Goal: Book appointment/travel/reservation

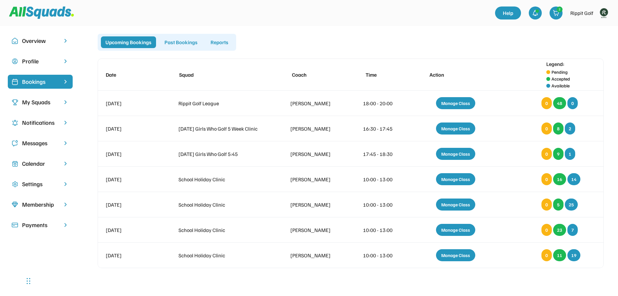
click at [37, 164] on div "Calendar" at bounding box center [40, 163] width 36 height 9
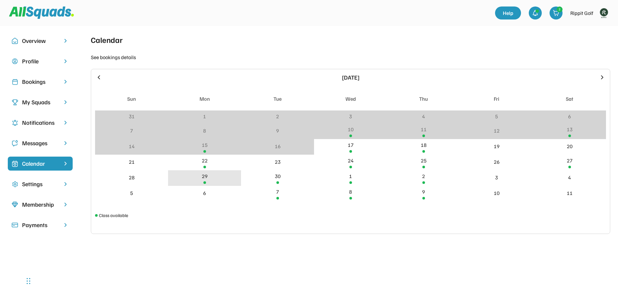
click at [207, 178] on div "29" at bounding box center [205, 176] width 6 height 8
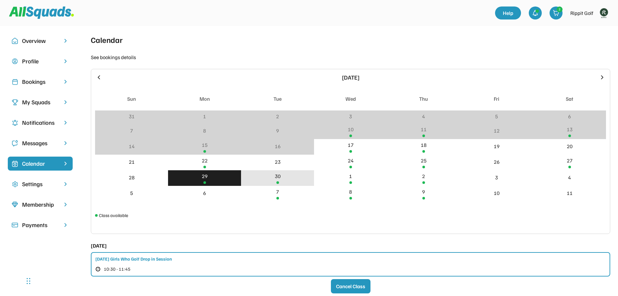
click at [277, 178] on div "30" at bounding box center [278, 176] width 6 height 8
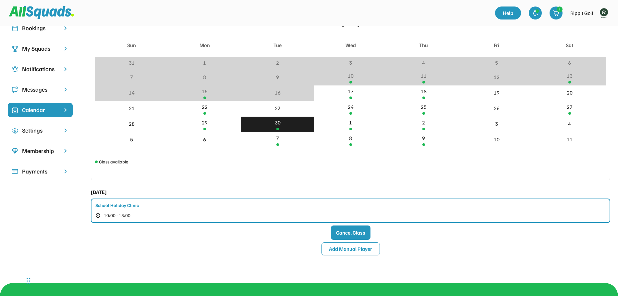
scroll to position [97, 0]
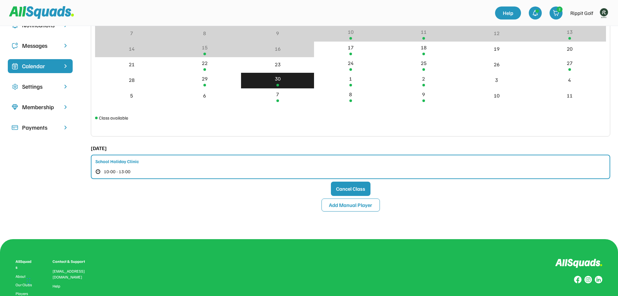
click at [281, 163] on div "School Holiday Clinic 10:00 - 13:00" at bounding box center [351, 166] width 520 height 24
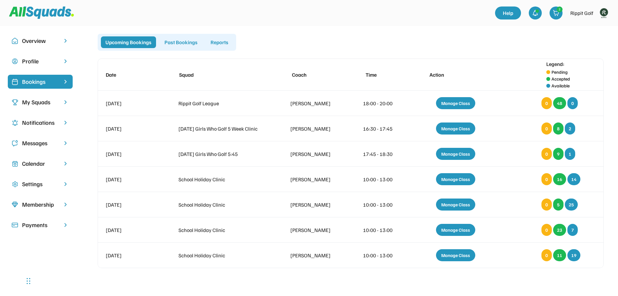
click at [34, 100] on div "My Squads" at bounding box center [40, 102] width 36 height 9
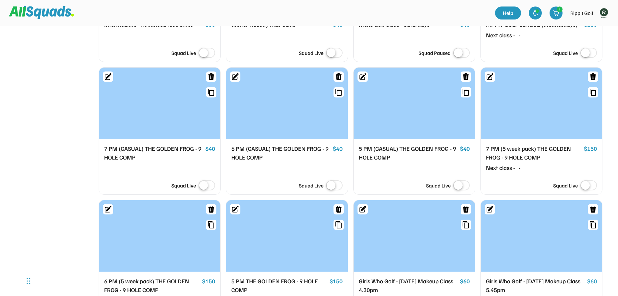
scroll to position [714, 0]
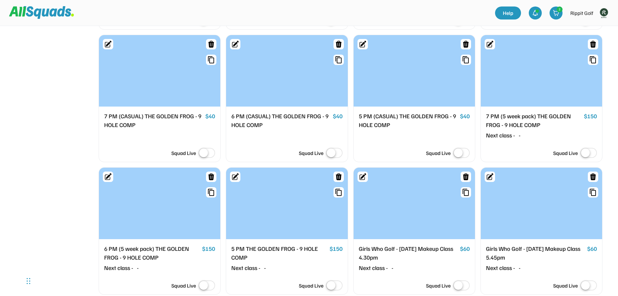
click at [275, 117] on div "6 PM (CASUAL) THE GOLDEN FROG - 9 HOLE COMP" at bounding box center [280, 121] width 99 height 18
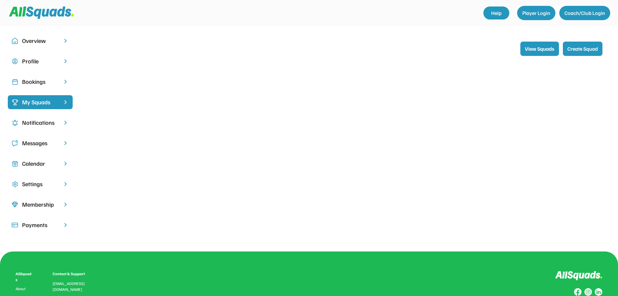
scroll to position [85, 0]
